Goal: Task Accomplishment & Management: Use online tool/utility

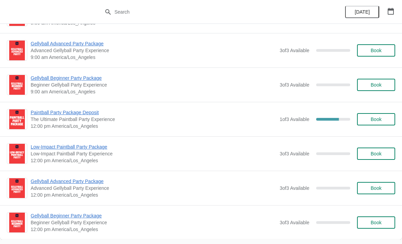
scroll to position [1646, 0]
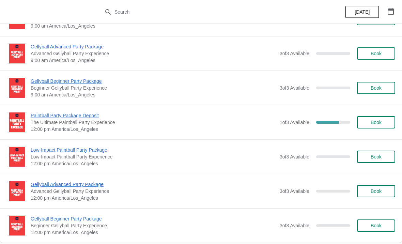
click at [255, 124] on span "The Ultimate Paintball Party Experience" at bounding box center [154, 122] width 246 height 7
click at [89, 112] on span "Paintball Party Package Deposit" at bounding box center [154, 115] width 246 height 7
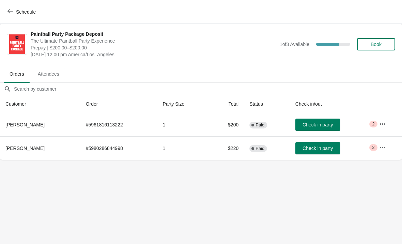
click at [381, 124] on icon "button" at bounding box center [382, 124] width 7 height 7
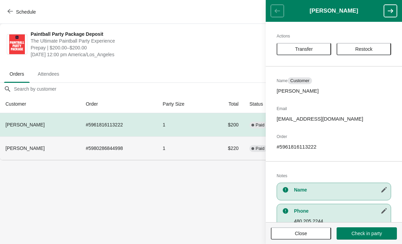
click at [187, 155] on td "1" at bounding box center [183, 148] width 52 height 24
click at [112, 152] on td "# 5980286844998" at bounding box center [118, 148] width 77 height 24
click at [104, 161] on body "Schedule Paintball Party Package Deposit The Ultimate Paintball Party Experienc…" at bounding box center [201, 122] width 402 height 244
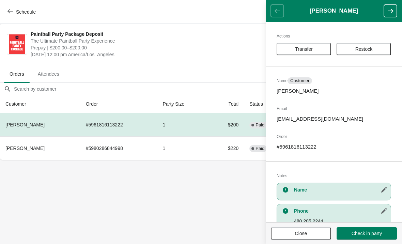
click at [123, 126] on td "# 5961816113222" at bounding box center [118, 124] width 77 height 23
click at [80, 159] on th "[PERSON_NAME]" at bounding box center [40, 148] width 80 height 24
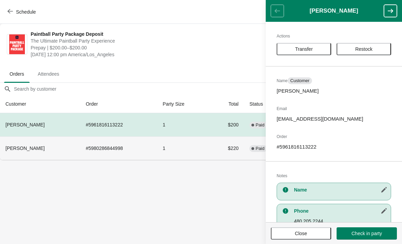
click at [313, 237] on button "Close" at bounding box center [301, 233] width 60 height 12
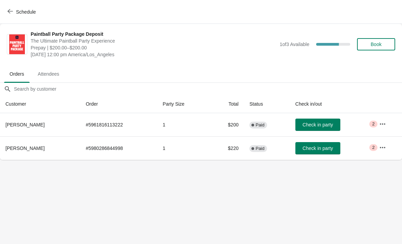
click at [383, 127] on icon "button" at bounding box center [382, 124] width 7 height 7
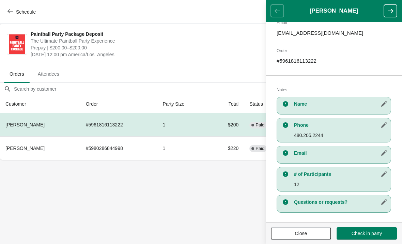
scroll to position [87, 0]
click at [384, 14] on button "button" at bounding box center [390, 11] width 13 height 12
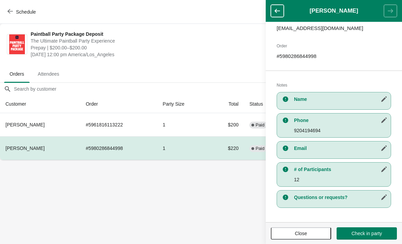
scroll to position [91, 0]
click at [208, 191] on body "Schedule Paintball Party Package Deposit The Ultimate Paintball Party Experienc…" at bounding box center [201, 122] width 402 height 244
click at [277, 13] on icon "button" at bounding box center [277, 10] width 7 height 7
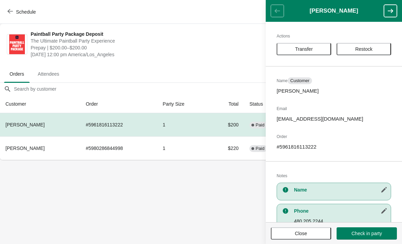
click at [10, 14] on icon "button" at bounding box center [9, 11] width 5 height 5
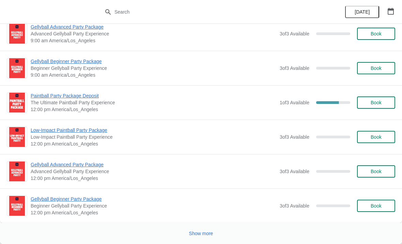
scroll to position [1666, 0]
click at [209, 231] on span "Show more" at bounding box center [201, 233] width 24 height 5
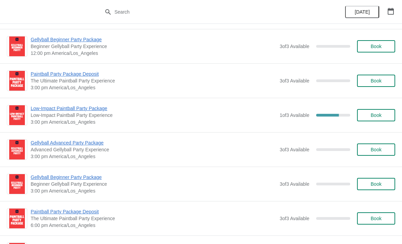
scroll to position [2120, 0]
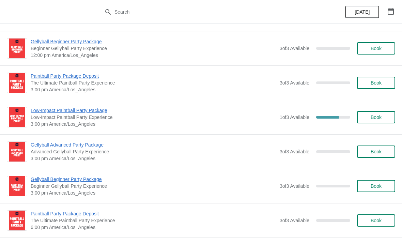
click at [79, 113] on span "Low-Impact Paintball Party Package" at bounding box center [154, 110] width 246 height 7
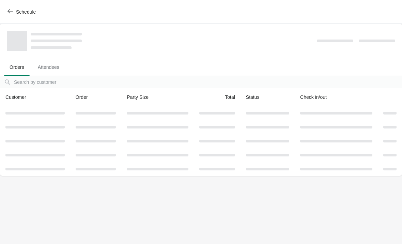
scroll to position [0, 0]
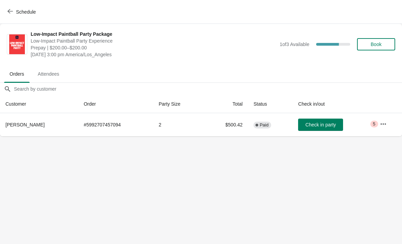
click at [262, 135] on td "Complete Paid" at bounding box center [270, 124] width 45 height 23
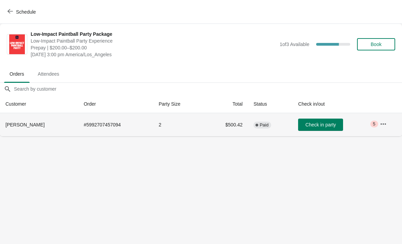
click at [386, 125] on icon "button" at bounding box center [383, 124] width 7 height 7
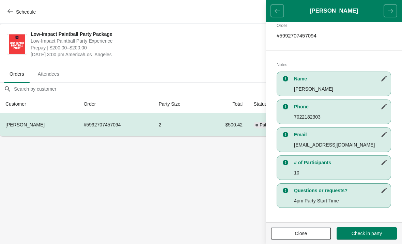
scroll to position [111, 0]
click at [159, 191] on body "Schedule Low-Impact Paintball Party Package Low-Impact Paintball Party Experien…" at bounding box center [201, 122] width 402 height 244
click at [7, 17] on button "Schedule" at bounding box center [22, 12] width 38 height 12
